Goal: Task Accomplishment & Management: Manage account settings

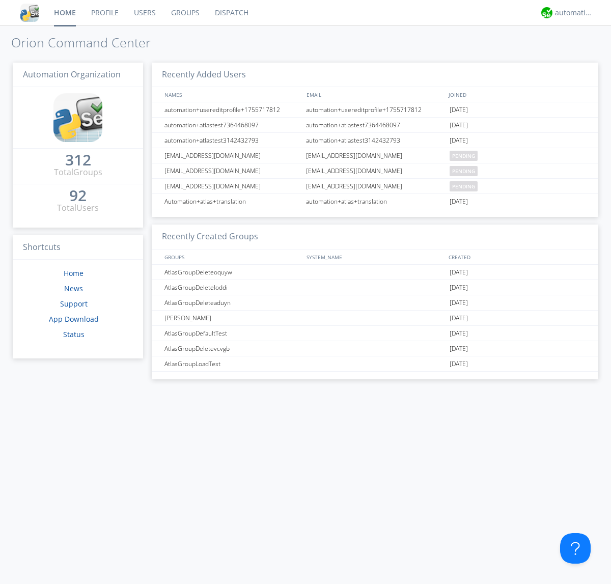
click at [184, 13] on link "Groups" at bounding box center [186, 12] width 44 height 25
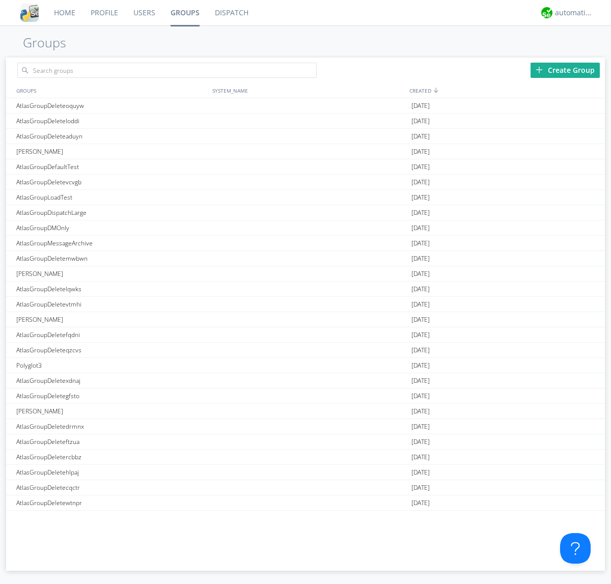
click at [566, 70] on div "Create Group" at bounding box center [565, 70] width 69 height 15
click at [184, 13] on link "Groups" at bounding box center [185, 12] width 44 height 25
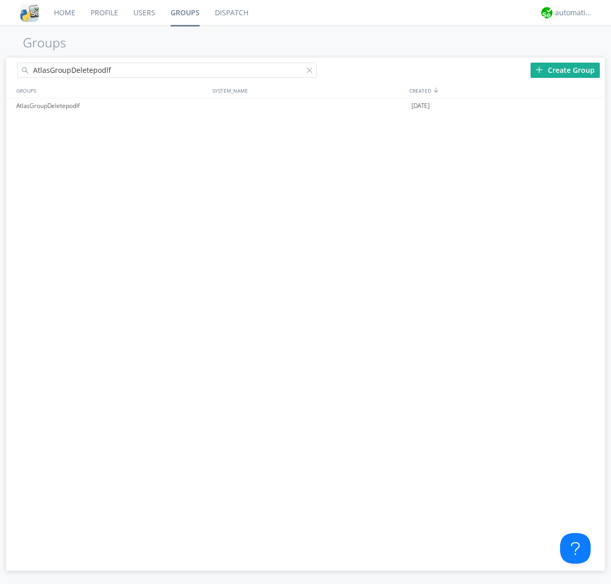
type input "AtlasGroupDeletepodlf"
click at [312, 72] on div at bounding box center [312, 72] width 10 height 10
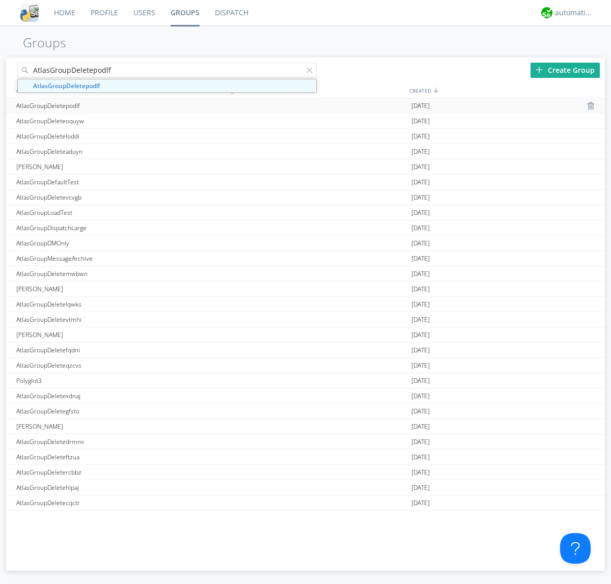
type input "AtlasGroupDeletepodlf"
click at [112, 105] on div "AtlasGroupDeletepodlf" at bounding box center [112, 105] width 196 height 15
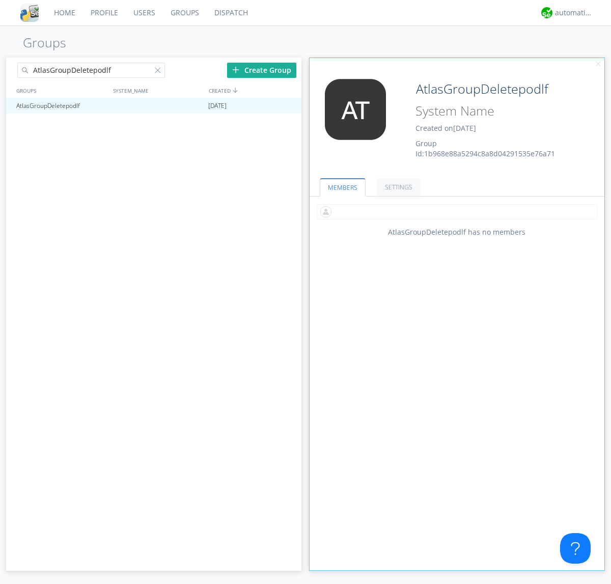
click at [457, 211] on input "text" at bounding box center [457, 211] width 281 height 15
type input "automation+atlas0005"
click at [455, 211] on input "text" at bounding box center [457, 211] width 281 height 15
type input "automation+atlas0004"
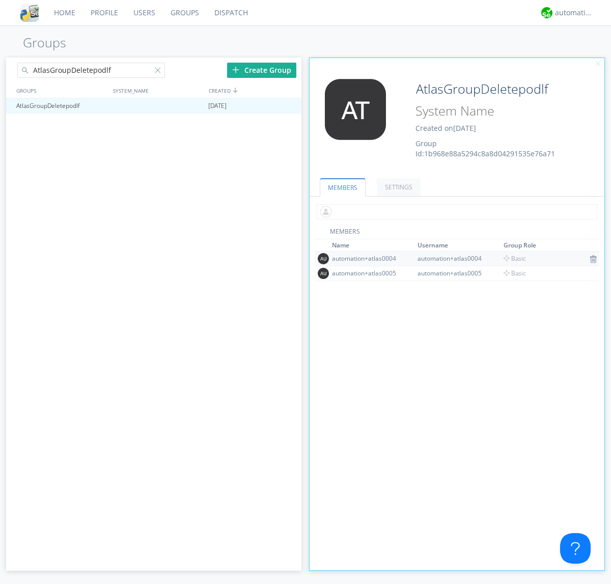
scroll to position [66, 0]
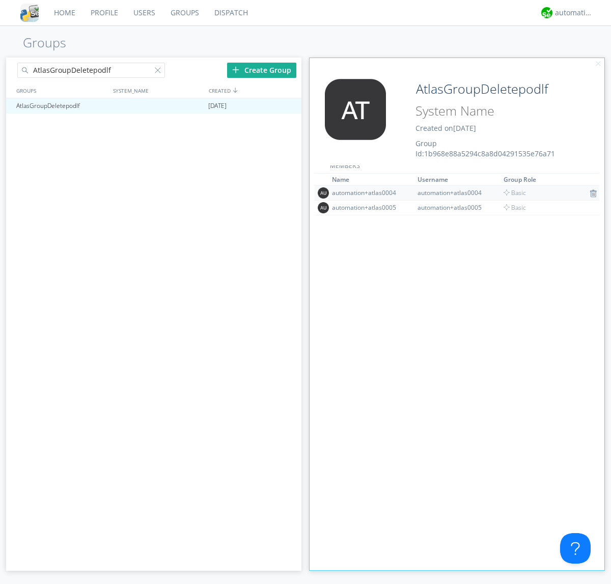
click at [590, 193] on img at bounding box center [593, 194] width 7 height 8
click at [288, 106] on div at bounding box center [289, 106] width 10 height 8
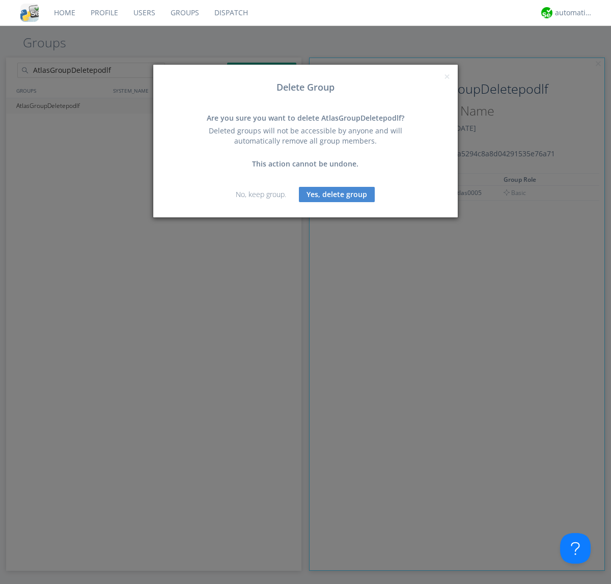
click at [337, 194] on button "Yes, delete group" at bounding box center [337, 194] width 76 height 15
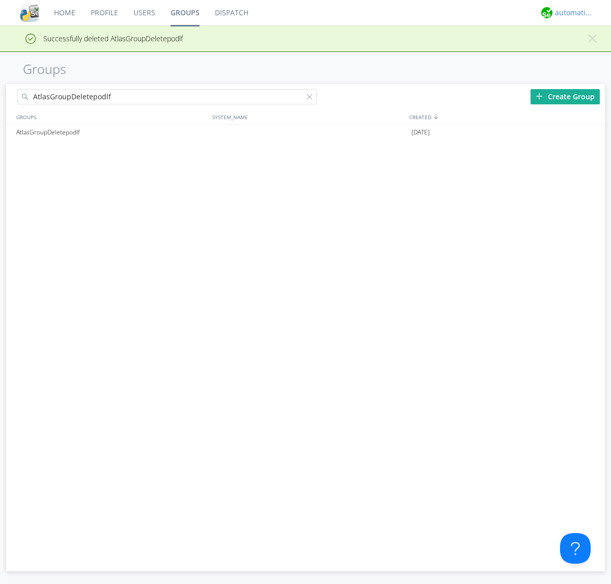
click at [572, 13] on div "automation+atlas" at bounding box center [574, 13] width 38 height 10
